Goal: Task Accomplishment & Management: Manage account settings

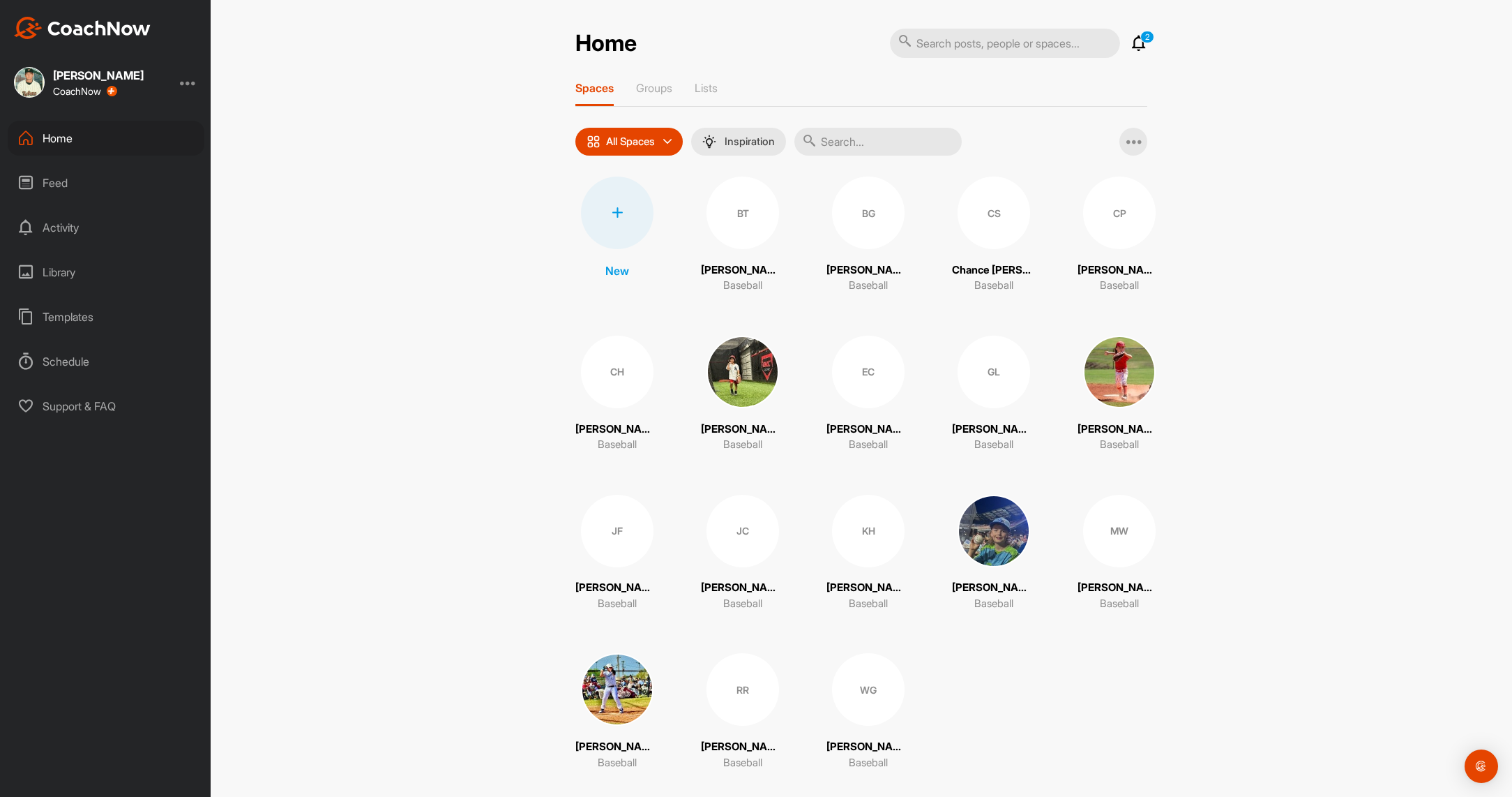
click at [625, 691] on img at bounding box center [617, 689] width 73 height 73
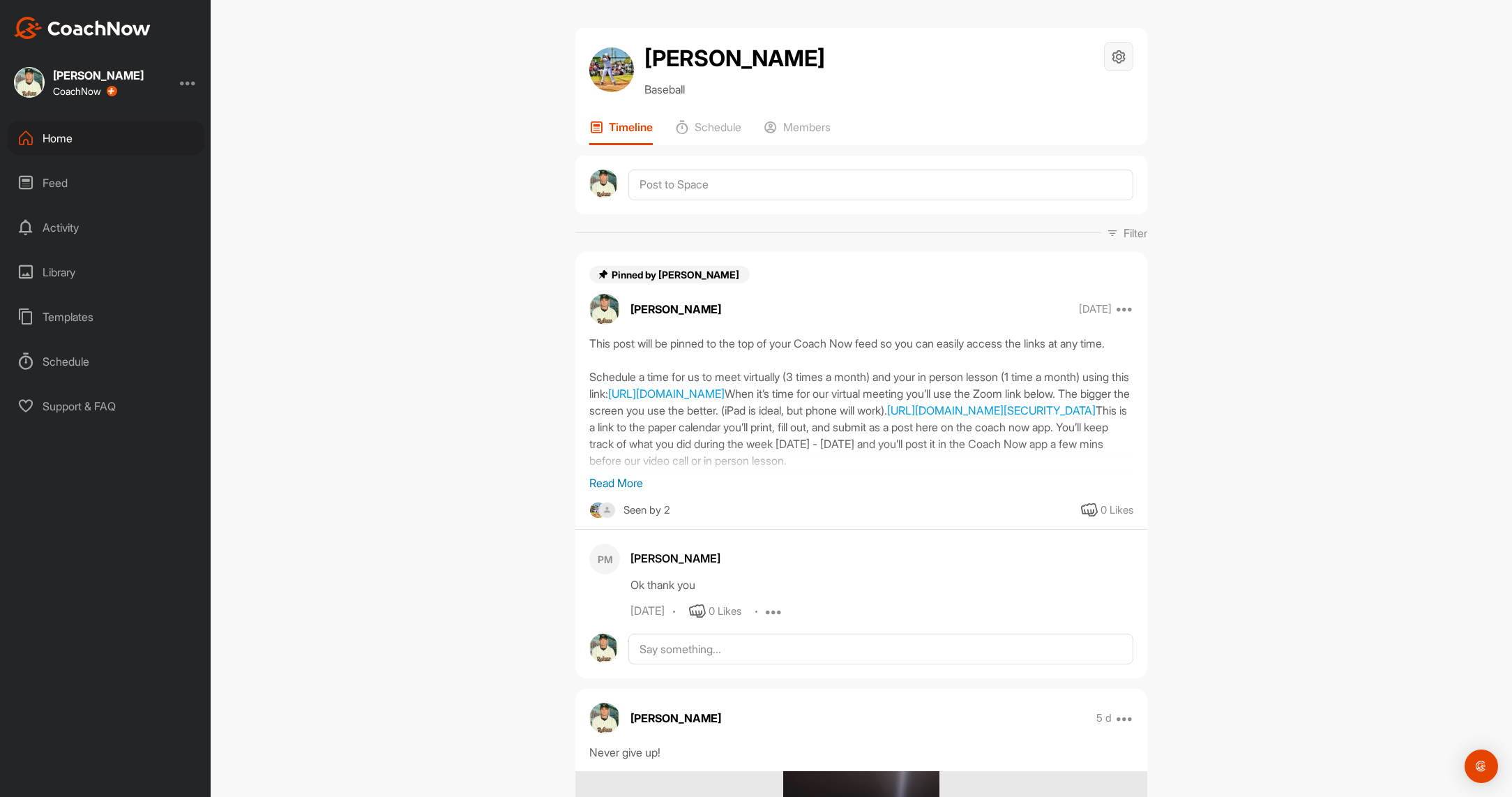
click at [1118, 56] on icon at bounding box center [1119, 57] width 16 height 16
click at [1077, 99] on li "Space Settings" at bounding box center [1077, 96] width 114 height 45
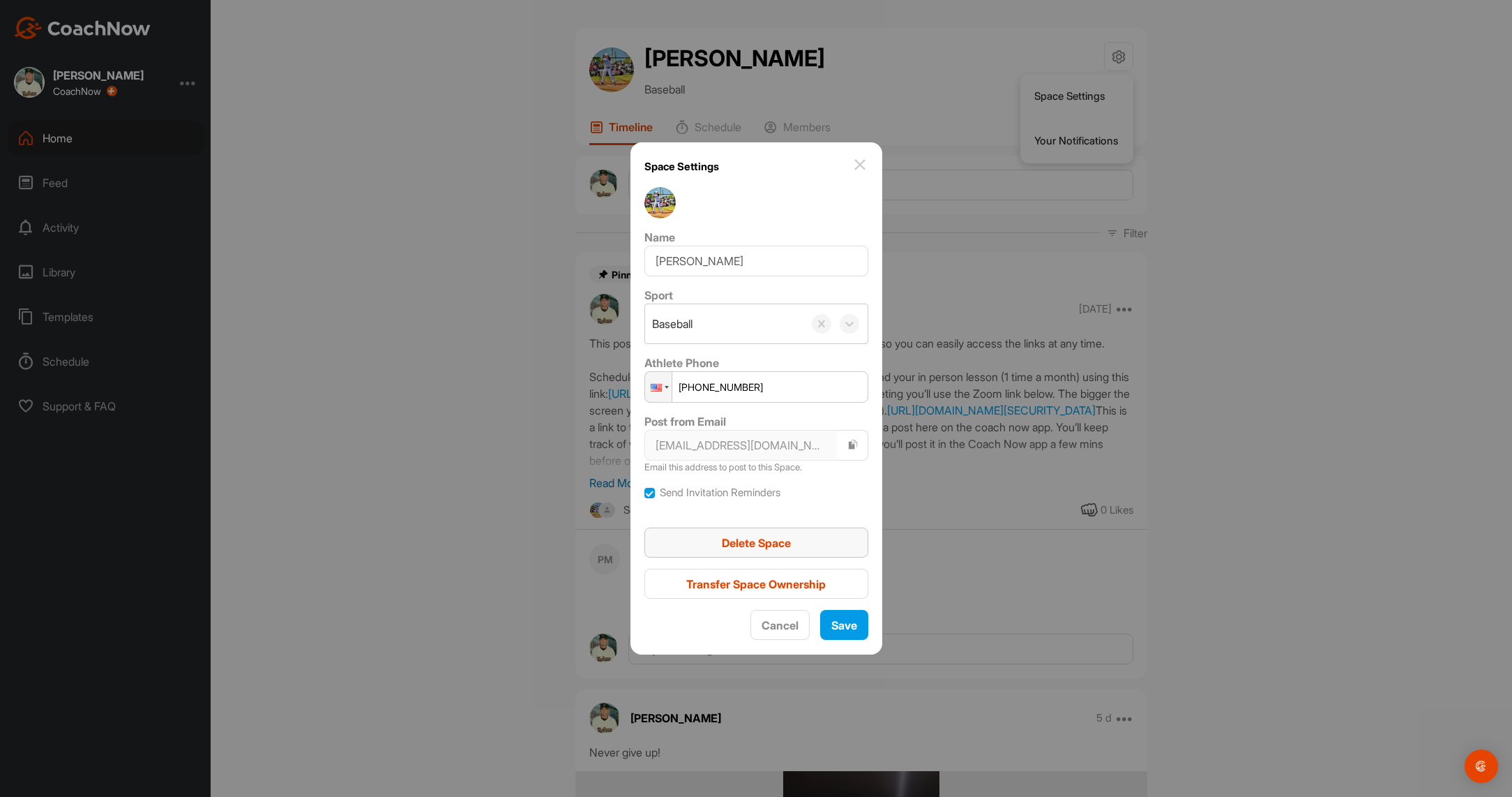
click at [773, 544] on span "Delete Space" at bounding box center [756, 543] width 69 height 14
